Goal: Contribute content: Add original content to the website for others to see

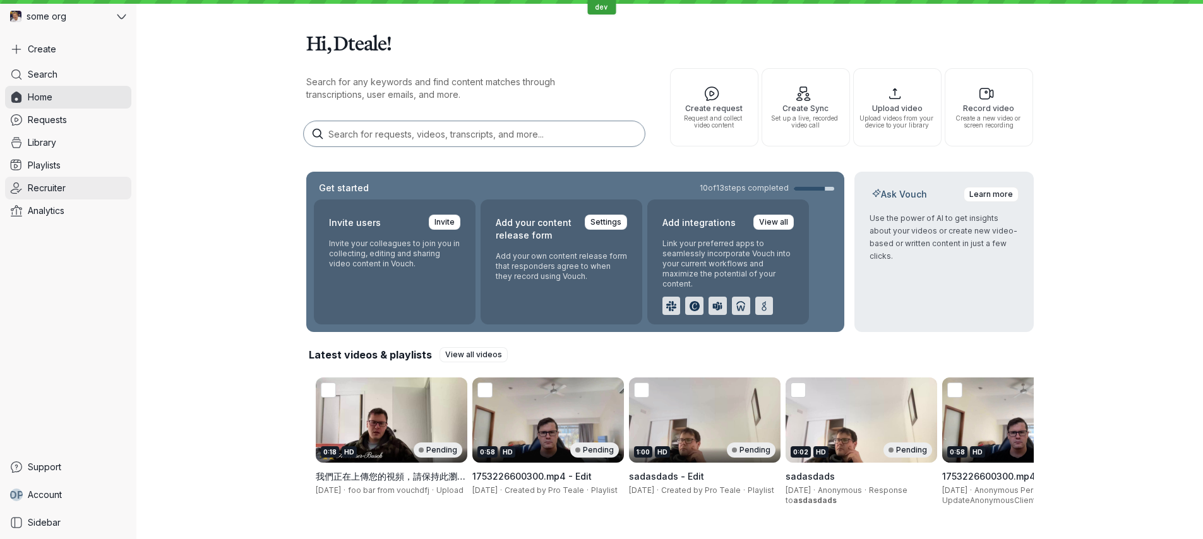
click at [69, 189] on link "Recruiter" at bounding box center [68, 188] width 126 height 23
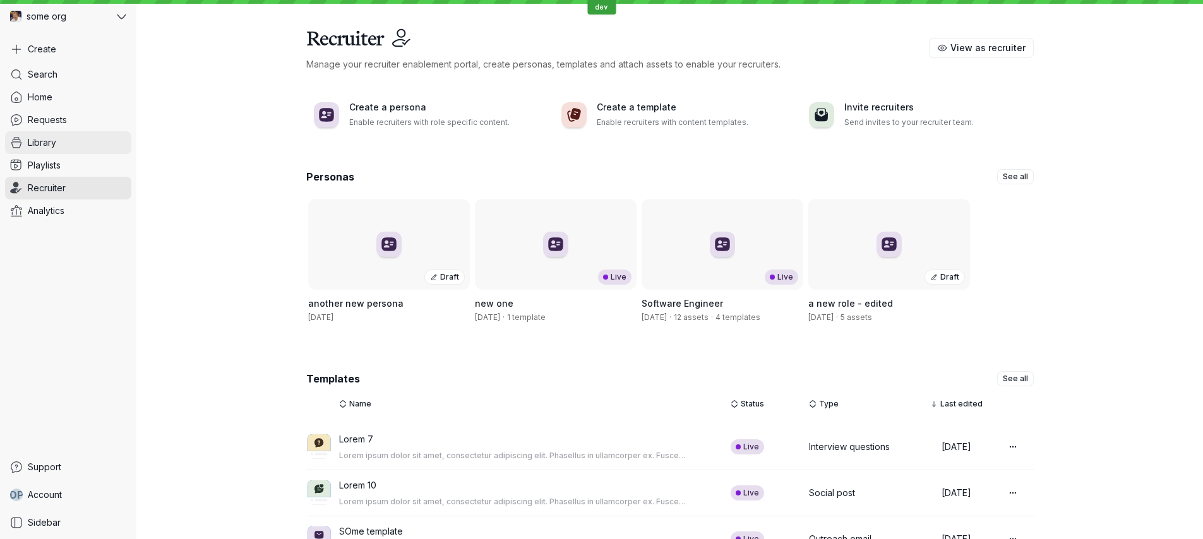
click at [83, 145] on link "Library" at bounding box center [68, 142] width 126 height 23
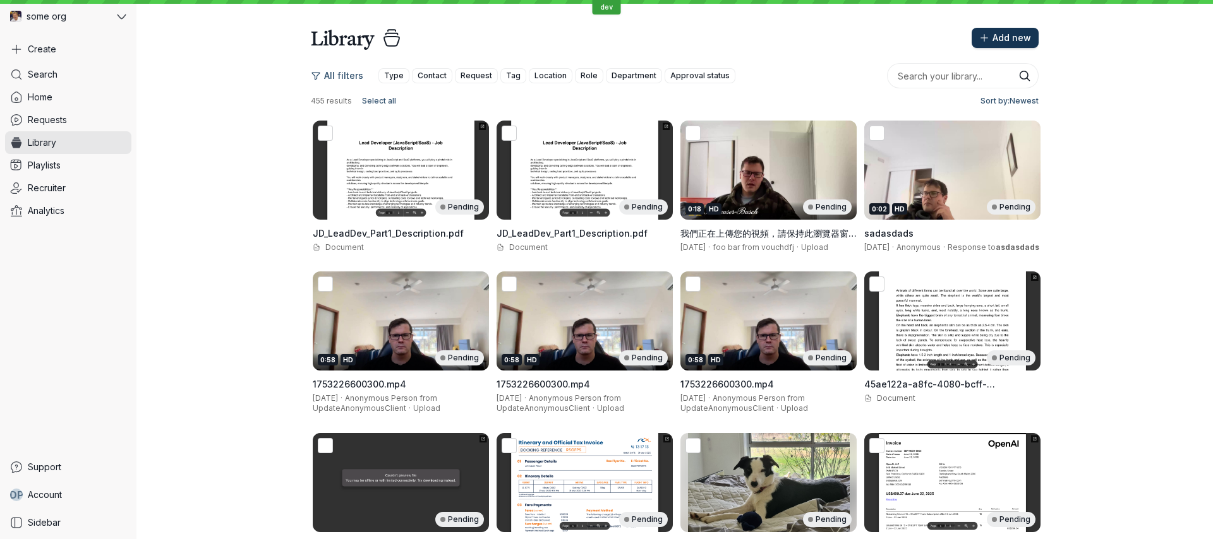
click at [1008, 39] on span "Add new" at bounding box center [1011, 38] width 39 height 13
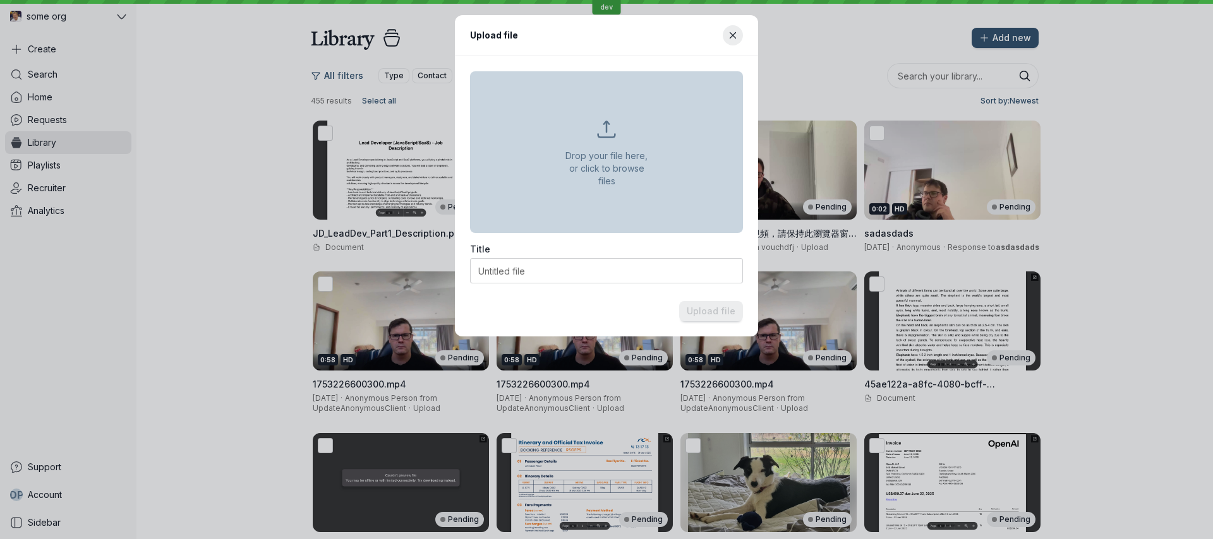
type input "JD_LeadDev_Part1_Description.pdf"
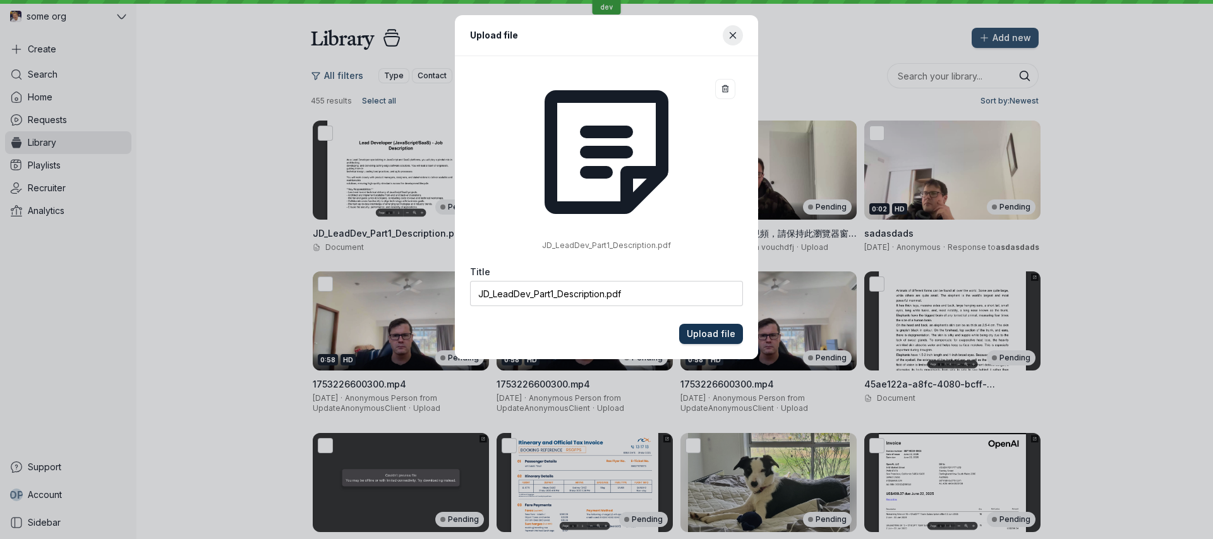
click at [721, 333] on span "Upload file" at bounding box center [711, 334] width 49 height 13
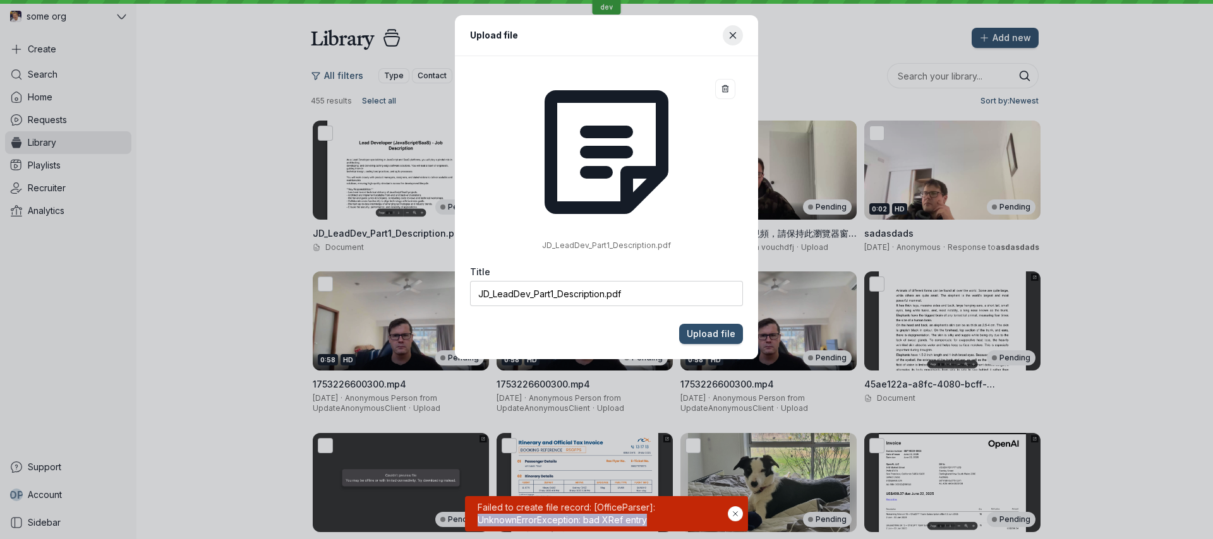
drag, startPoint x: 651, startPoint y: 519, endPoint x: 474, endPoint y: 522, distance: 176.9
click at [475, 522] on span "Failed to create file record: [OfficeParser]: UnknownErrorException: bad XRef e…" at bounding box center [601, 513] width 253 height 25
copy span "UnknownErrorException: bad XRef entry"
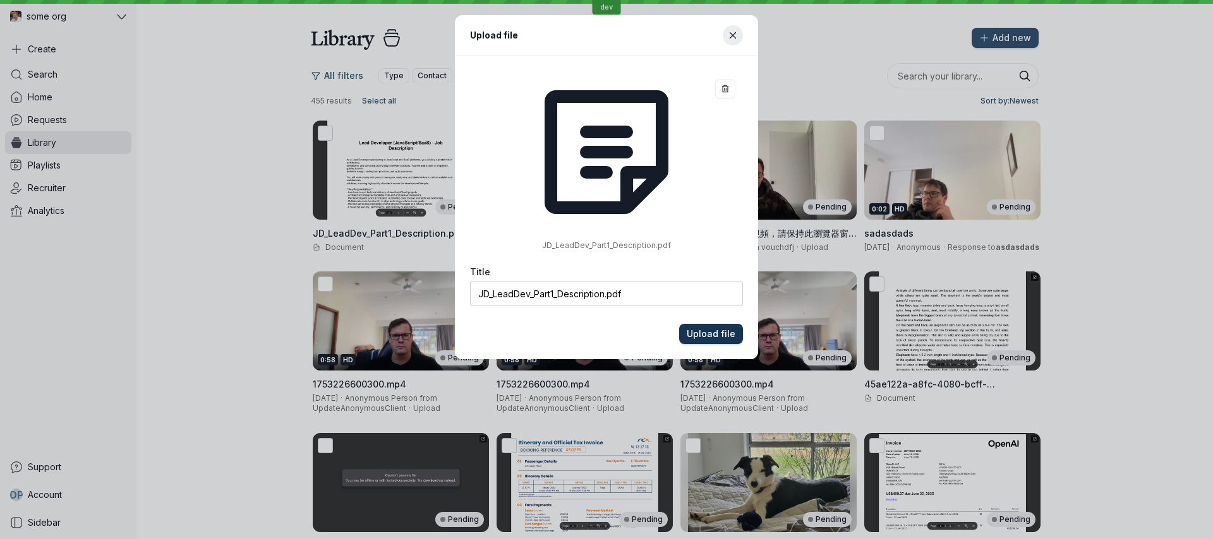
click at [709, 333] on span "Upload file" at bounding box center [711, 334] width 49 height 13
click at [712, 334] on span "Upload file" at bounding box center [711, 334] width 49 height 13
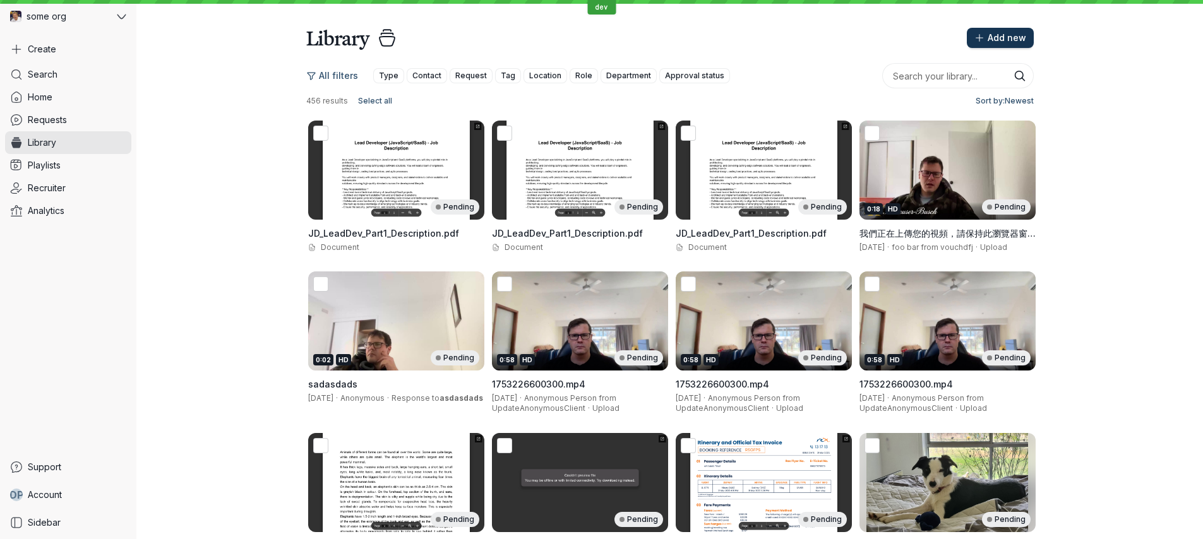
click at [994, 32] on span "Add new" at bounding box center [1007, 38] width 39 height 13
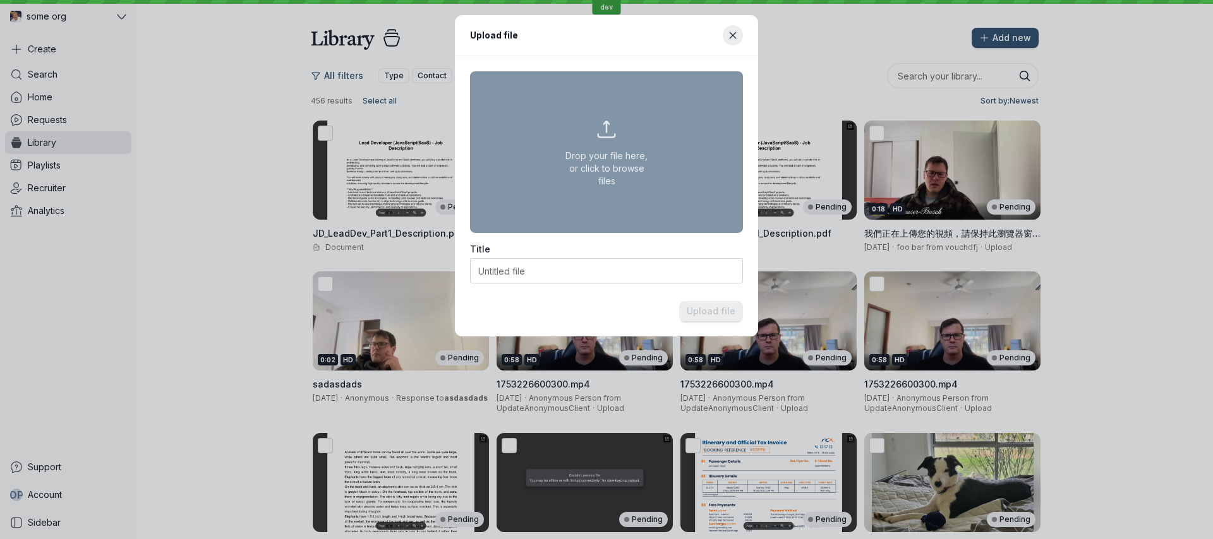
click at [599, 143] on button "Drop your file here, or click to browse files" at bounding box center [606, 152] width 273 height 162
type input "C:\fakepath\JD_LeadDev_Part2_Requirements.pdf"
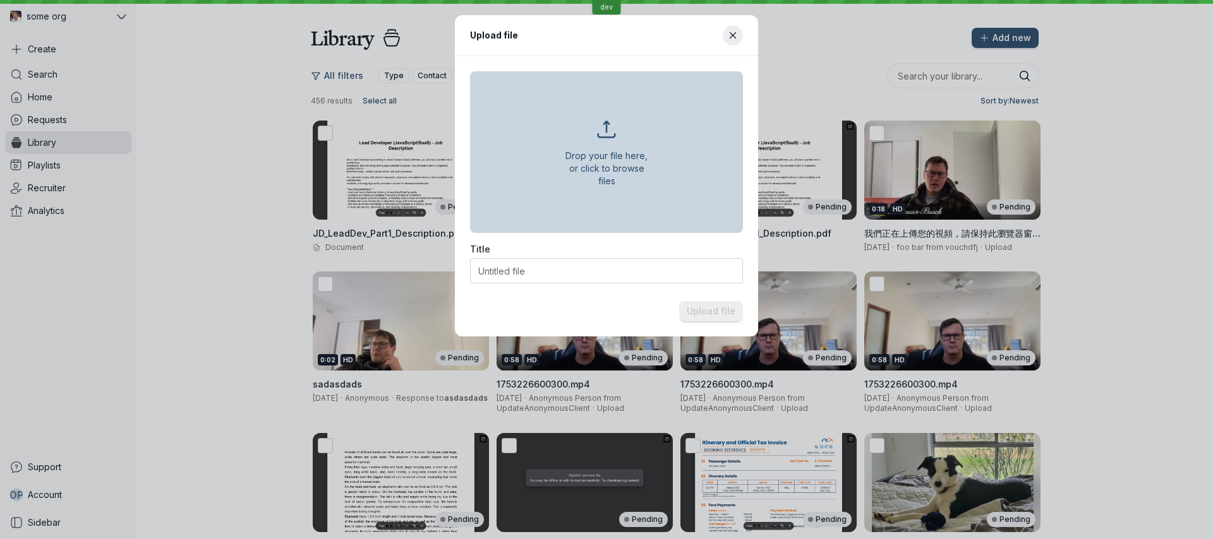
type input "JD_LeadDev_Part2_Requirements.pdf"
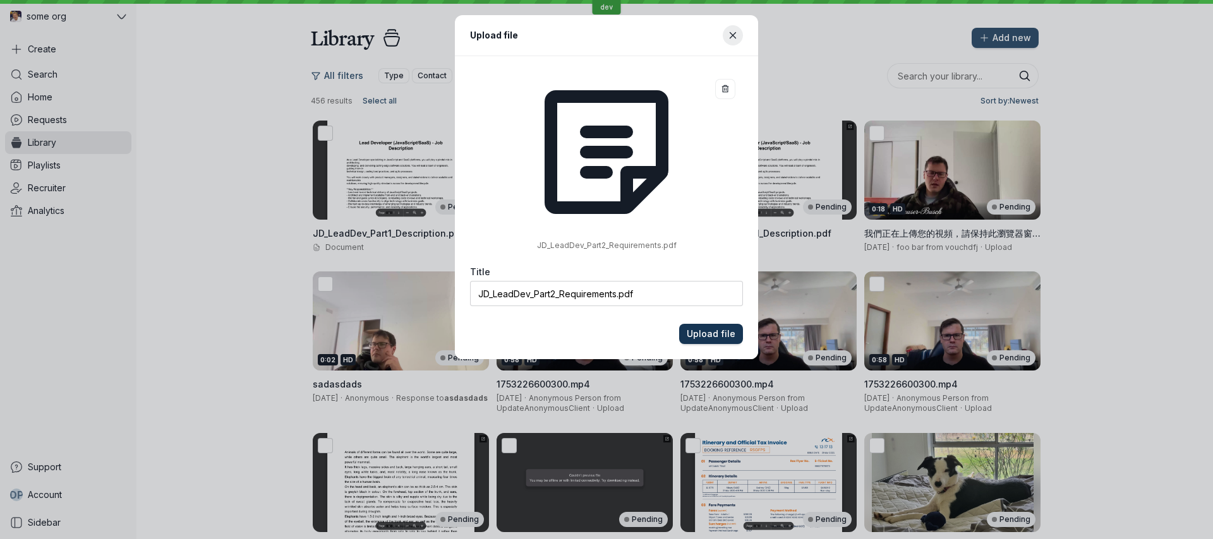
click at [723, 334] on span "Upload file" at bounding box center [711, 334] width 49 height 13
